Goal: Navigation & Orientation: Find specific page/section

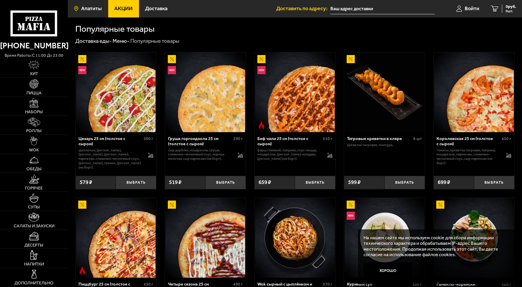
click at [92, 5] on link "Апатиты" at bounding box center [88, 8] width 40 height 17
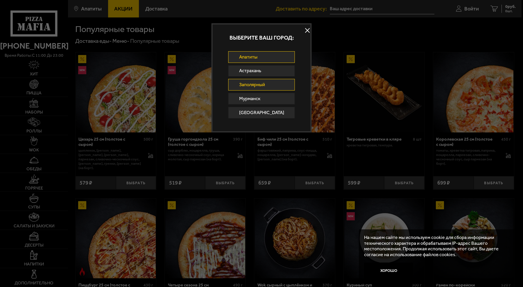
click at [266, 85] on link "Заполярный" at bounding box center [261, 85] width 67 height 12
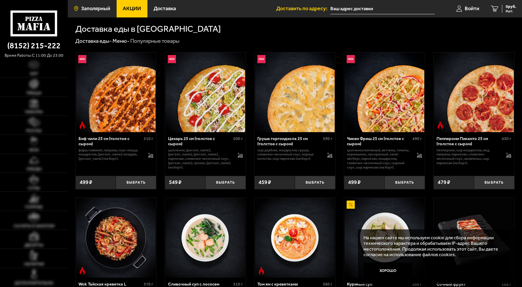
click at [100, 8] on span "Заполярный" at bounding box center [95, 8] width 29 height 5
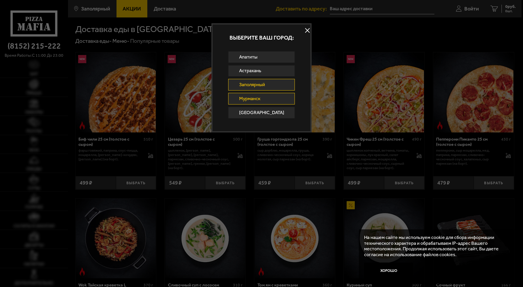
click at [259, 103] on link "Мурманск" at bounding box center [261, 99] width 67 height 12
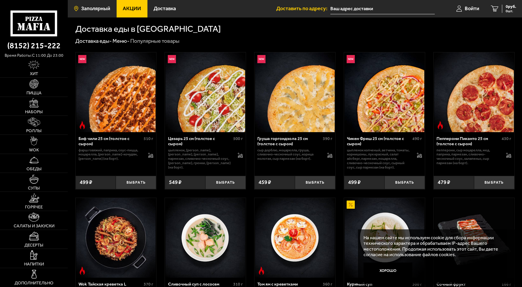
click at [89, 9] on span "Заполярный" at bounding box center [95, 8] width 29 height 5
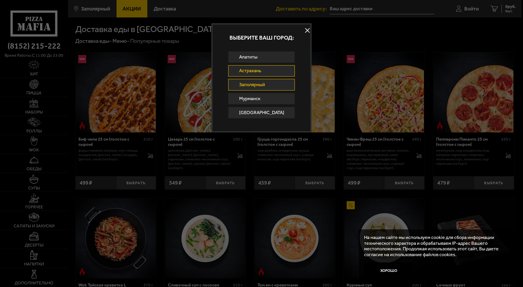
click at [246, 69] on link "Астрахань" at bounding box center [261, 71] width 67 height 12
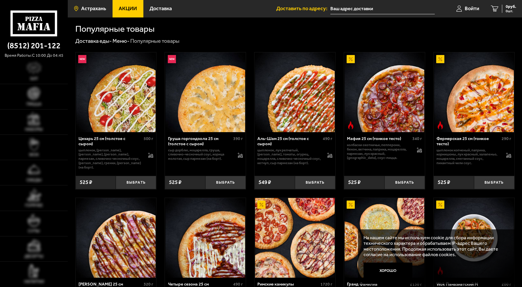
click at [87, 11] on span "Астрахань" at bounding box center [93, 8] width 25 height 5
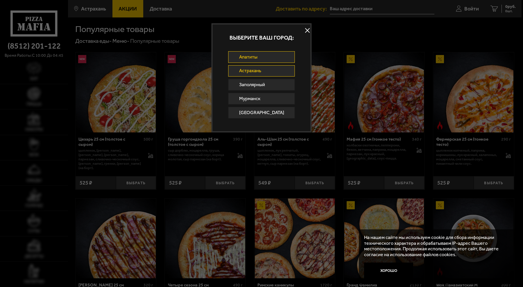
click at [244, 56] on link "Апатиты" at bounding box center [261, 57] width 67 height 12
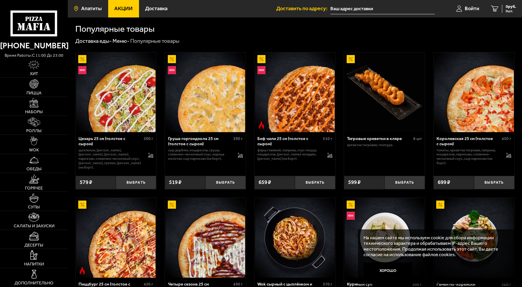
click at [94, 8] on span "Апатиты" at bounding box center [91, 8] width 21 height 5
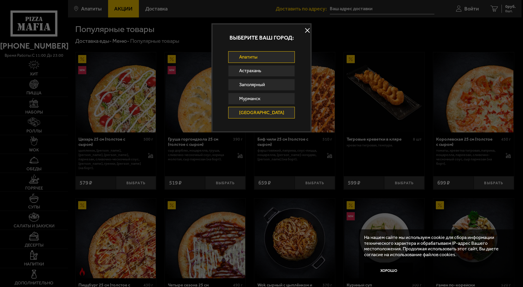
click at [259, 111] on link "[GEOGRAPHIC_DATA]" at bounding box center [261, 113] width 67 height 12
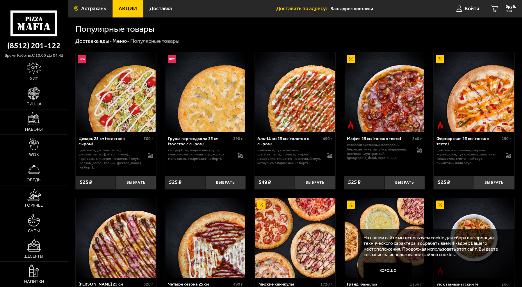
click at [86, 6] on span "Астрахань" at bounding box center [93, 8] width 25 height 5
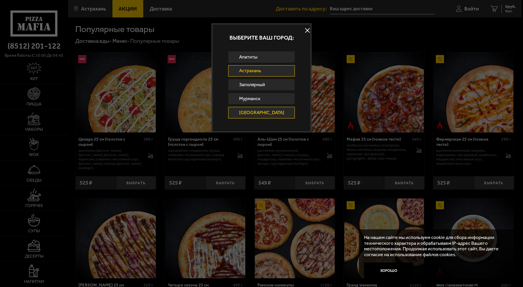
click at [257, 111] on link "[GEOGRAPHIC_DATA]" at bounding box center [261, 113] width 67 height 12
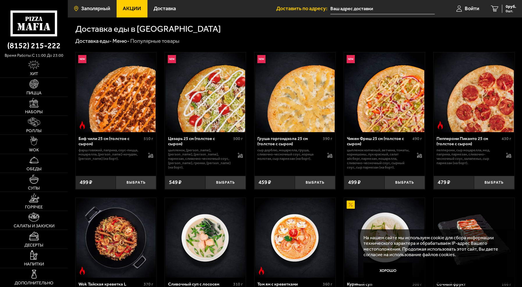
click at [105, 9] on span "Заполярный" at bounding box center [95, 8] width 29 height 5
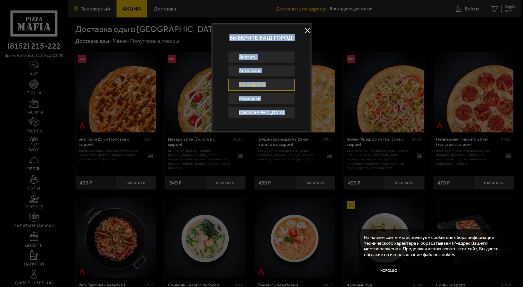
click at [105, 9] on div at bounding box center [261, 143] width 523 height 287
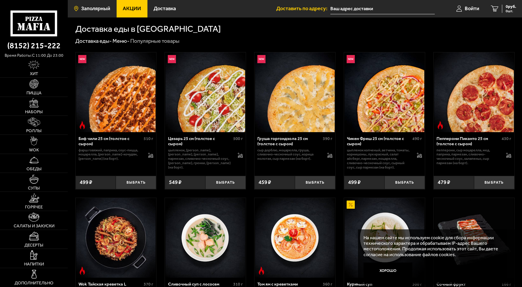
click at [105, 9] on span "Заполярный" at bounding box center [95, 8] width 29 height 5
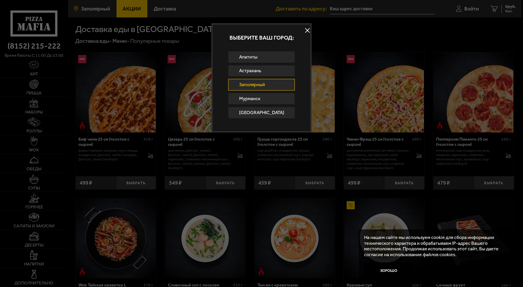
click at [105, 9] on div at bounding box center [261, 143] width 523 height 287
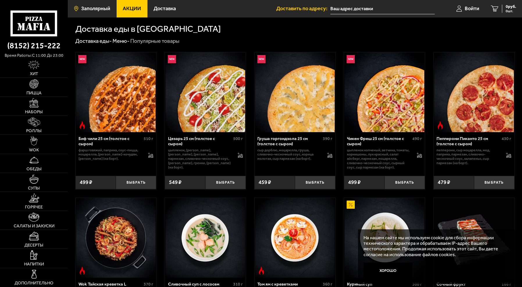
click at [105, 9] on span "Заполярный" at bounding box center [95, 8] width 29 height 5
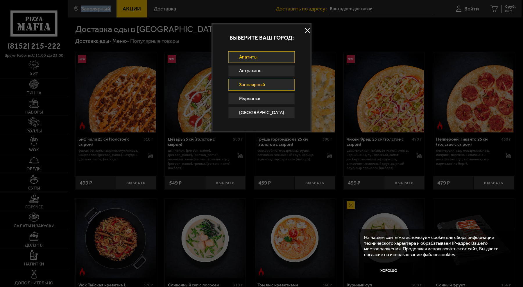
click at [263, 59] on link "Апатиты" at bounding box center [261, 57] width 67 height 12
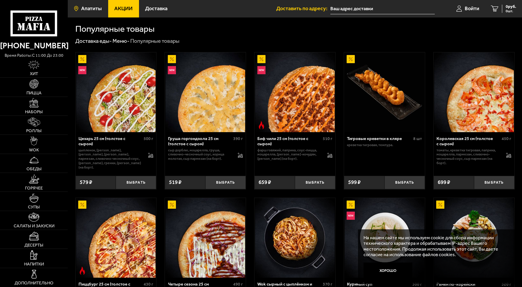
click at [94, 5] on link "Апатиты" at bounding box center [88, 8] width 40 height 17
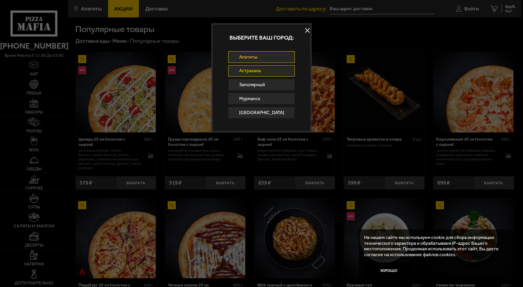
click at [262, 70] on link "Астрахань" at bounding box center [261, 71] width 67 height 12
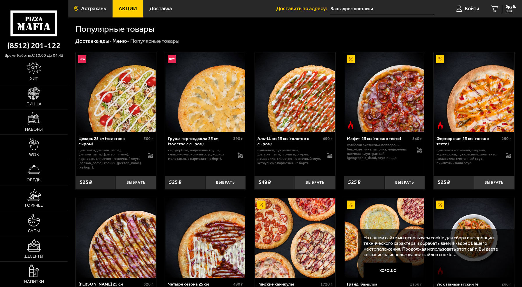
click at [102, 9] on span "Астрахань" at bounding box center [93, 8] width 25 height 5
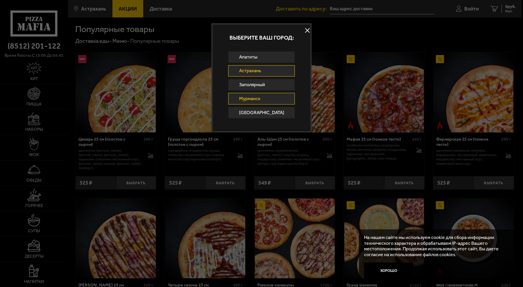
click at [261, 102] on link "Мурманск" at bounding box center [261, 99] width 67 height 12
